Goal: Find specific page/section: Find specific page/section

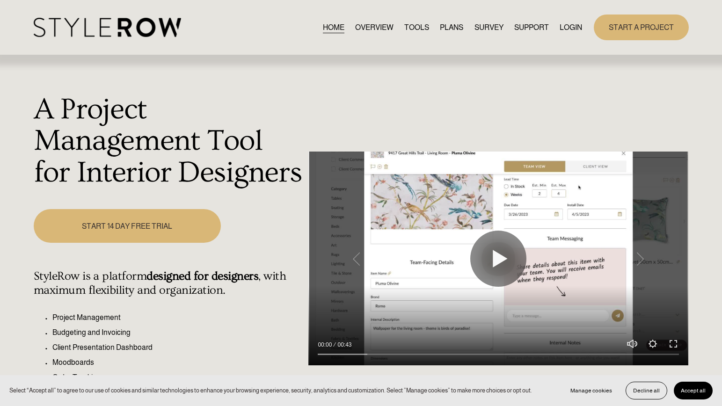
click at [577, 28] on link "LOGIN" at bounding box center [571, 27] width 22 height 13
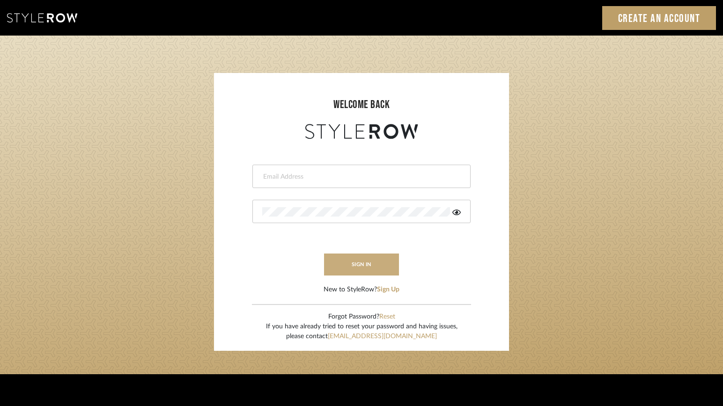
type input "lindsey@lindseymillerinteriors.com"
click at [350, 271] on button "sign in" at bounding box center [361, 265] width 75 height 22
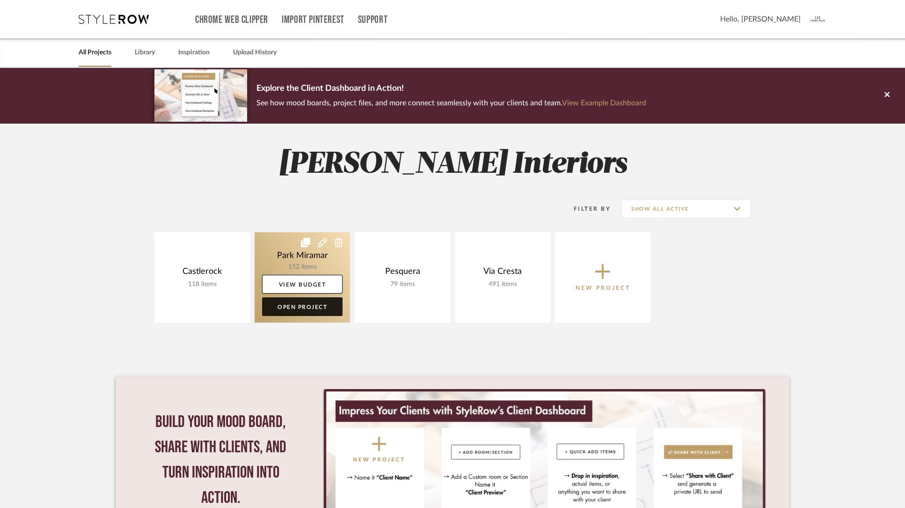
click at [290, 308] on link "Open Project" at bounding box center [302, 306] width 81 height 19
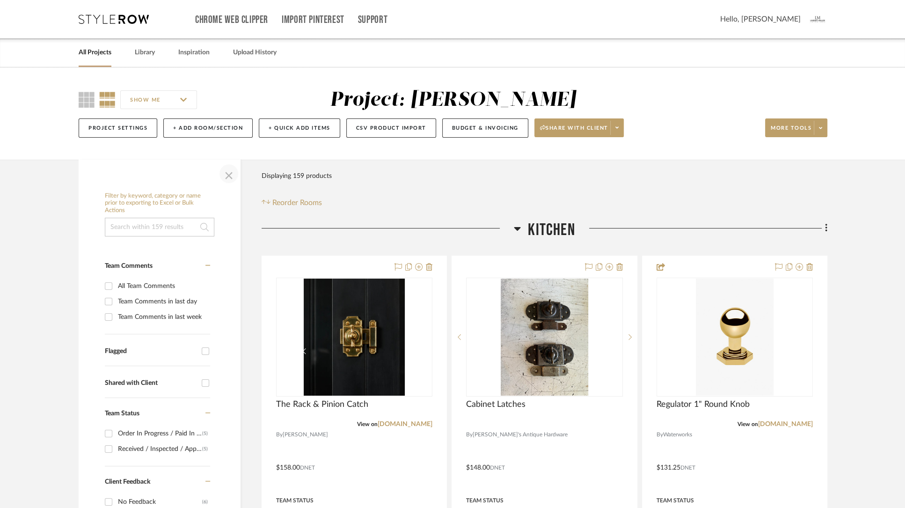
click at [229, 176] on span "button" at bounding box center [229, 173] width 22 height 22
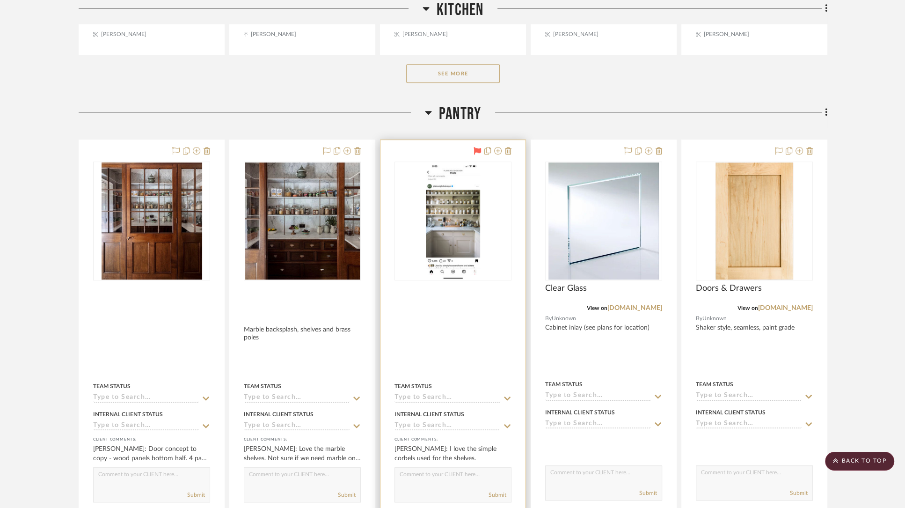
scroll to position [608, 0]
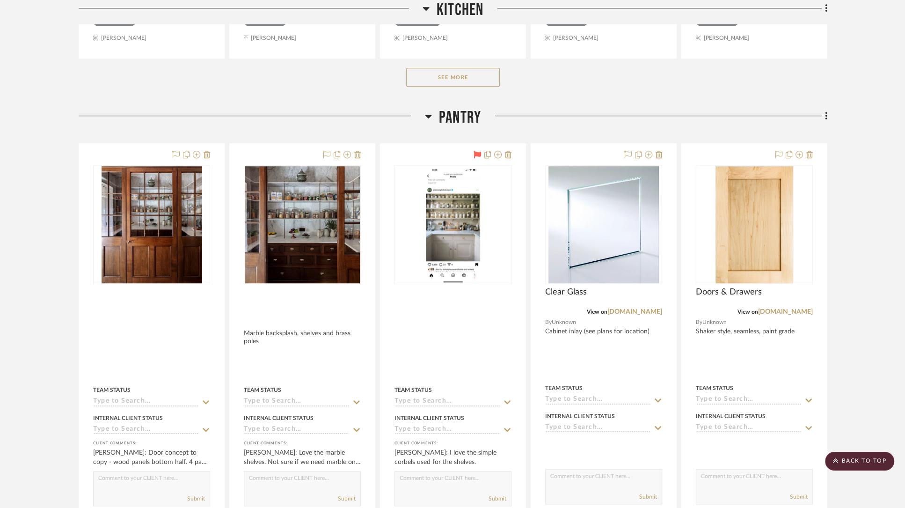
click at [455, 79] on button "See More" at bounding box center [453, 77] width 94 height 19
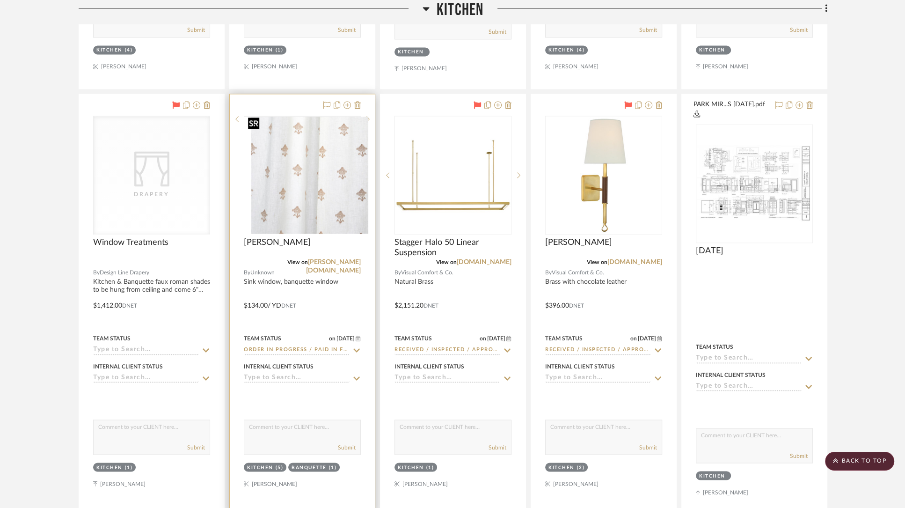
scroll to position [1415, 0]
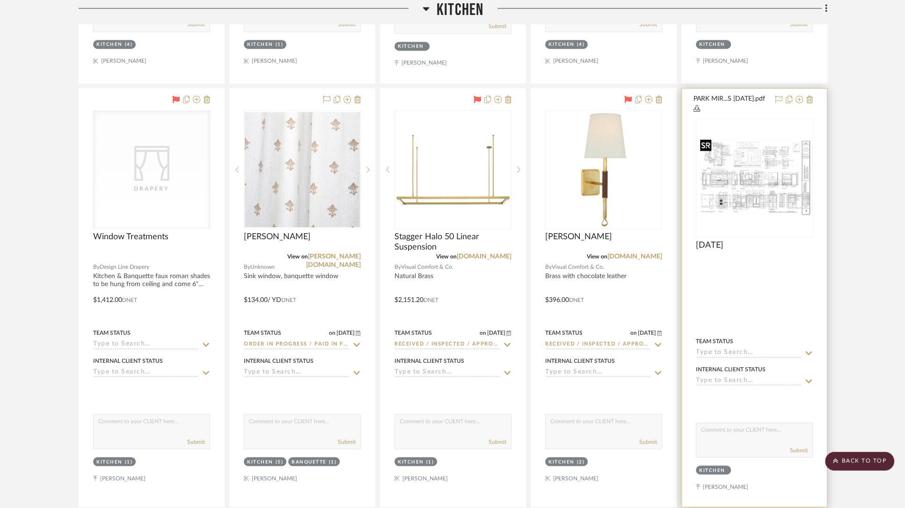
click at [734, 177] on img "0" at bounding box center [754, 178] width 115 height 77
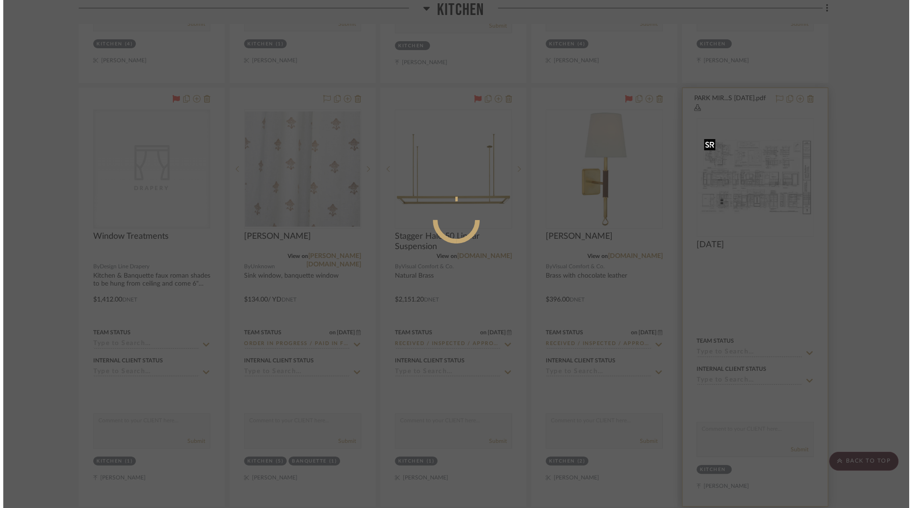
scroll to position [0, 0]
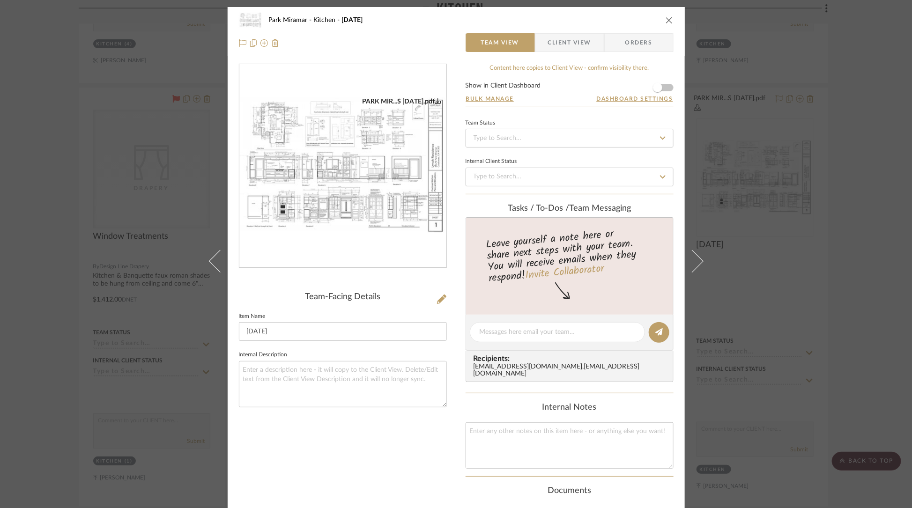
click at [380, 159] on img "0" at bounding box center [342, 166] width 207 height 138
